Goal: Task Accomplishment & Management: Use online tool/utility

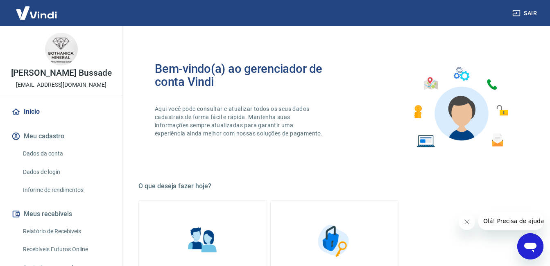
scroll to position [123, 0]
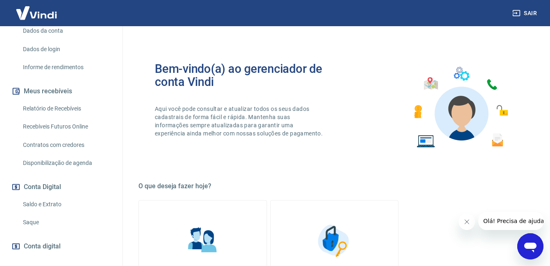
click at [36, 229] on link "Saque" at bounding box center [66, 222] width 93 height 17
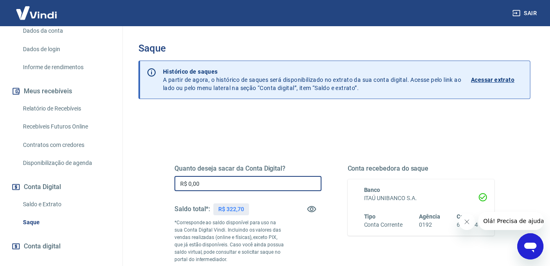
click at [260, 184] on input "R$ 0,00" at bounding box center [248, 183] width 147 height 15
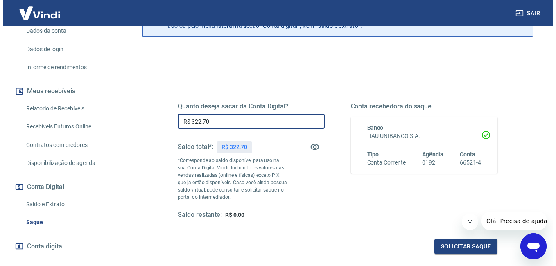
scroll to position [82, 0]
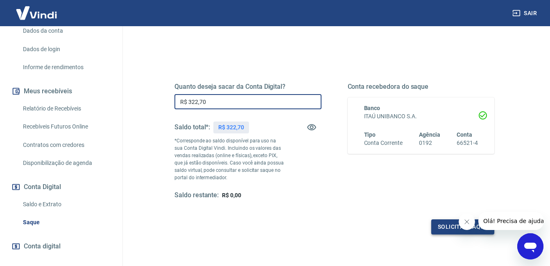
type input "R$ 322,70"
click at [449, 231] on button "Solicitar saque" at bounding box center [462, 227] width 63 height 15
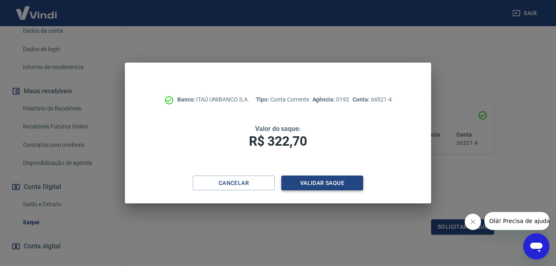
click at [335, 181] on button "Validar saque" at bounding box center [322, 183] width 82 height 15
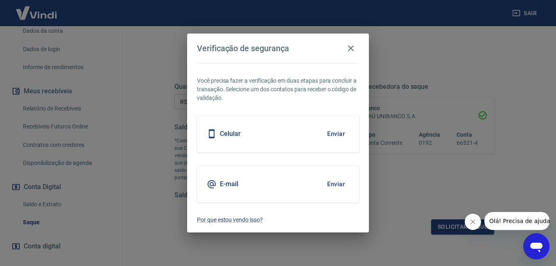
click at [336, 181] on button "Enviar" at bounding box center [336, 184] width 27 height 17
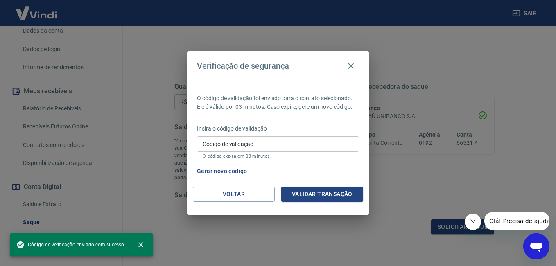
click at [305, 147] on input "Código de validação" at bounding box center [278, 143] width 162 height 15
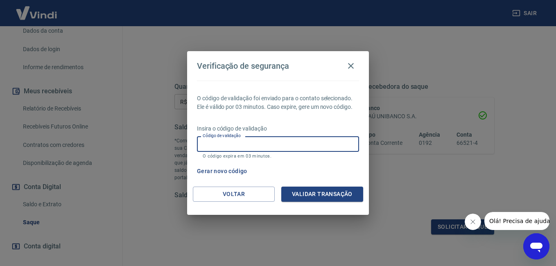
paste input "785692"
type input "785692"
click at [310, 193] on button "Validar transação" at bounding box center [322, 194] width 82 height 15
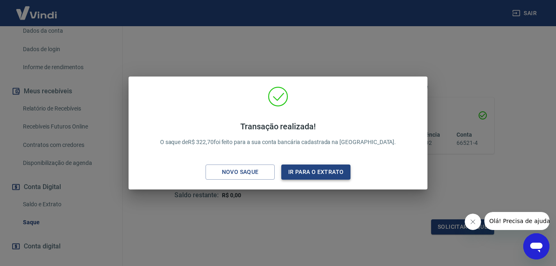
click at [326, 179] on button "Ir para o extrato" at bounding box center [315, 172] width 69 height 15
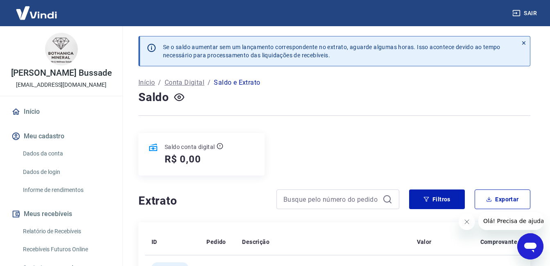
scroll to position [41, 0]
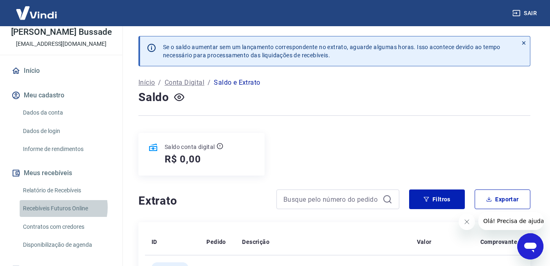
click at [57, 216] on link "Recebíveis Futuros Online" at bounding box center [66, 208] width 93 height 17
